Goal: Information Seeking & Learning: Learn about a topic

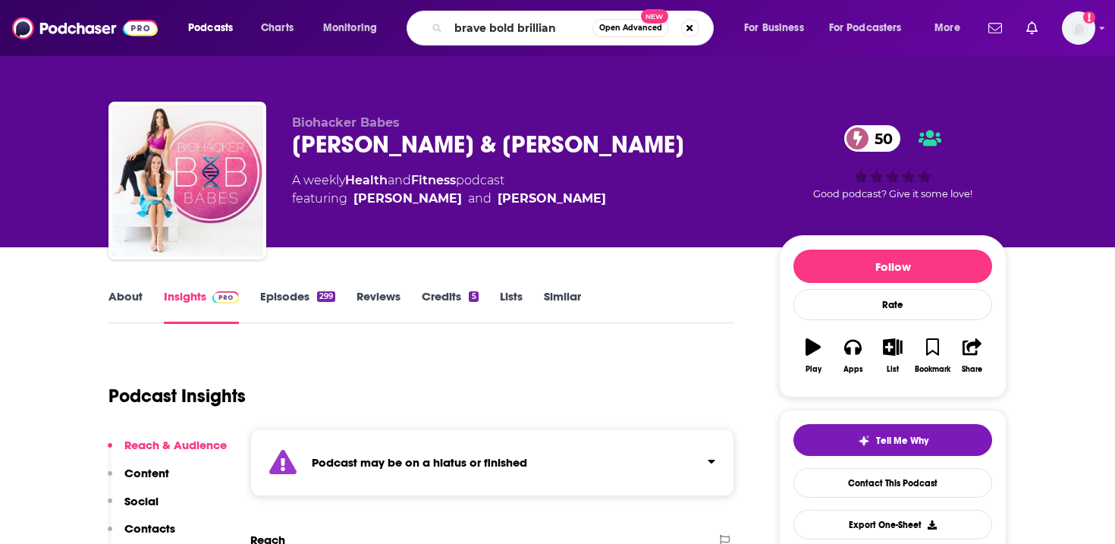
type input "brave bold brilliant"
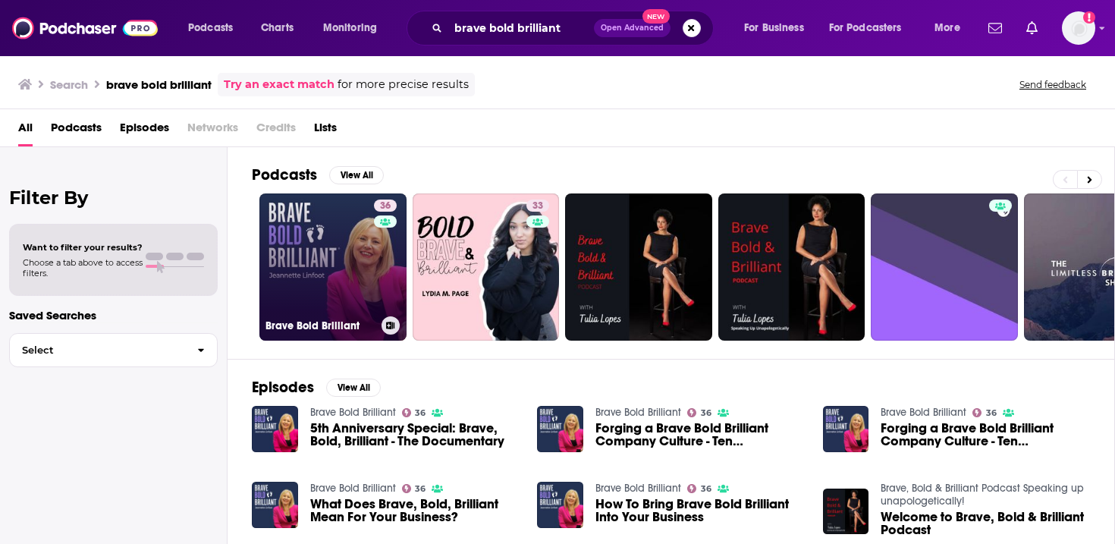
click at [317, 247] on link "36 Brave Bold Brilliant" at bounding box center [332, 266] width 147 height 147
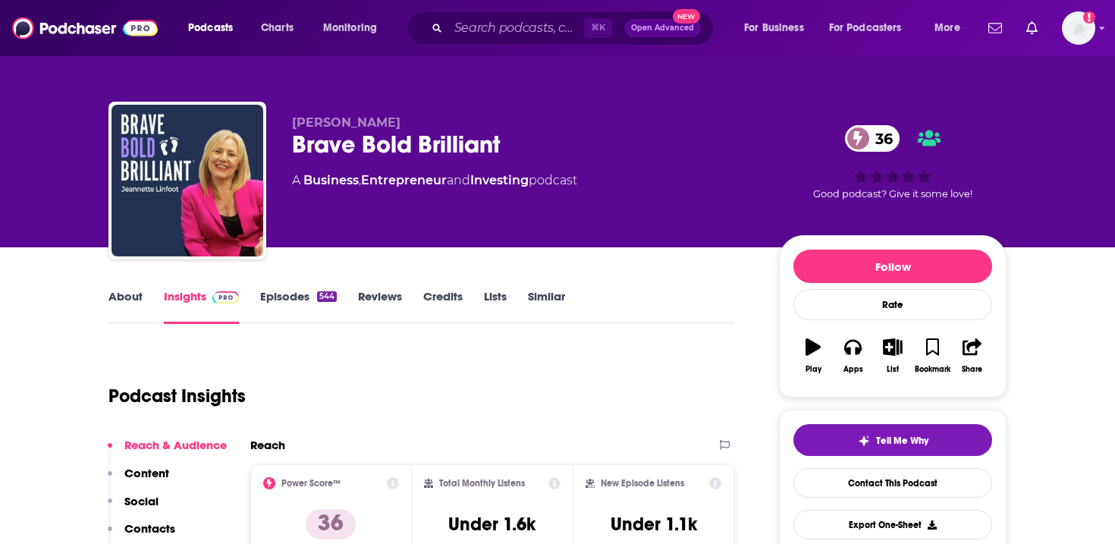
scroll to position [86, 0]
